Goal: Task Accomplishment & Management: Use online tool/utility

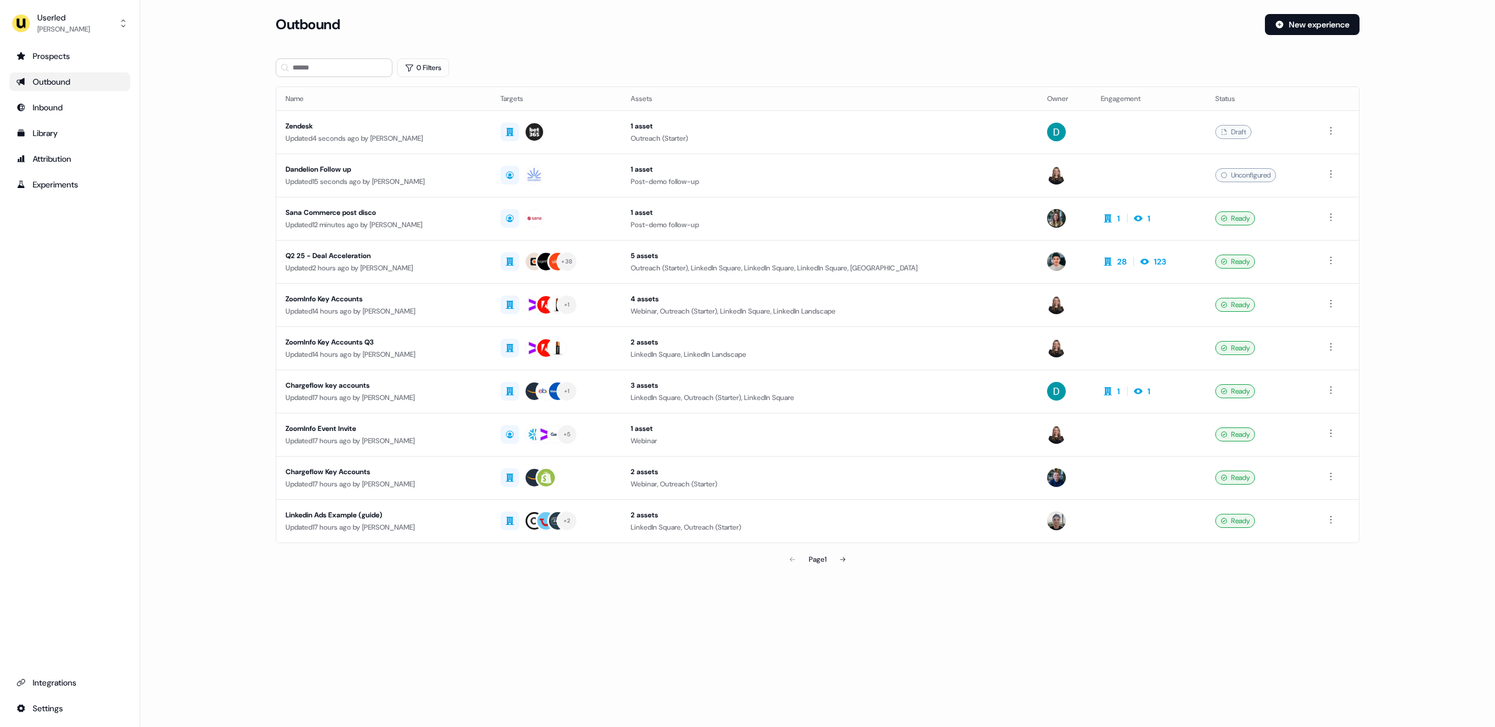
click at [200, 154] on main "Loading... Outbound New experience 0 Filters Name Targets Assets Owner Engageme…" at bounding box center [817, 309] width 1355 height 590
click at [321, 68] on input at bounding box center [334, 67] width 117 height 19
click at [70, 17] on div "Userled" at bounding box center [63, 18] width 53 height 12
click at [79, 51] on div "Impersonate (Admin)" at bounding box center [69, 54] width 111 height 21
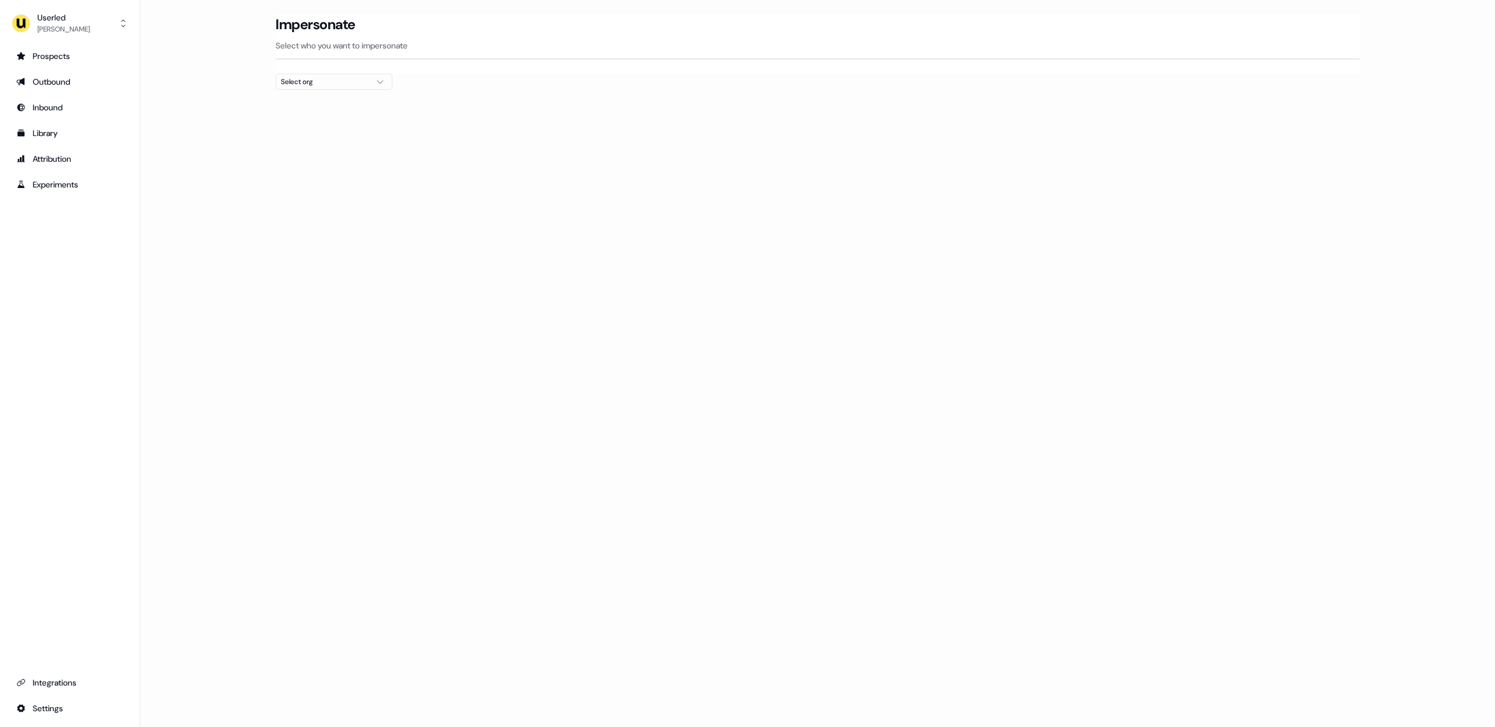
click at [309, 90] on div at bounding box center [818, 94] width 1084 height 9
click at [329, 85] on div "Select org" at bounding box center [325, 82] width 88 height 12
type input "*****"
click at [325, 127] on div "Labelbox" at bounding box center [334, 124] width 116 height 19
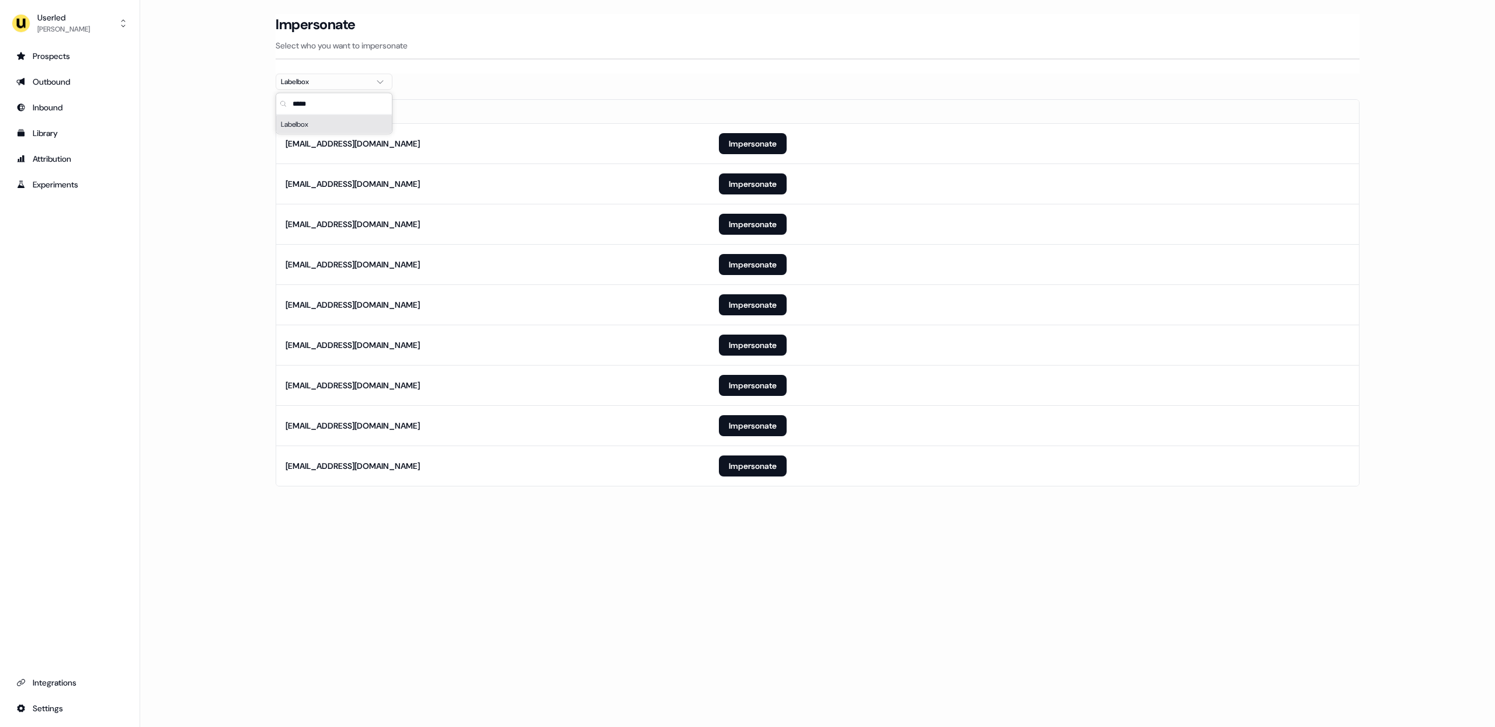
click at [662, 525] on div "Loading... Impersonate Select who you want to impersonate Labelbox Email rbrewt…" at bounding box center [817, 363] width 1355 height 727
click at [777, 467] on button "Impersonate" at bounding box center [753, 465] width 68 height 21
